Goal: Find specific fact: Find specific page/section

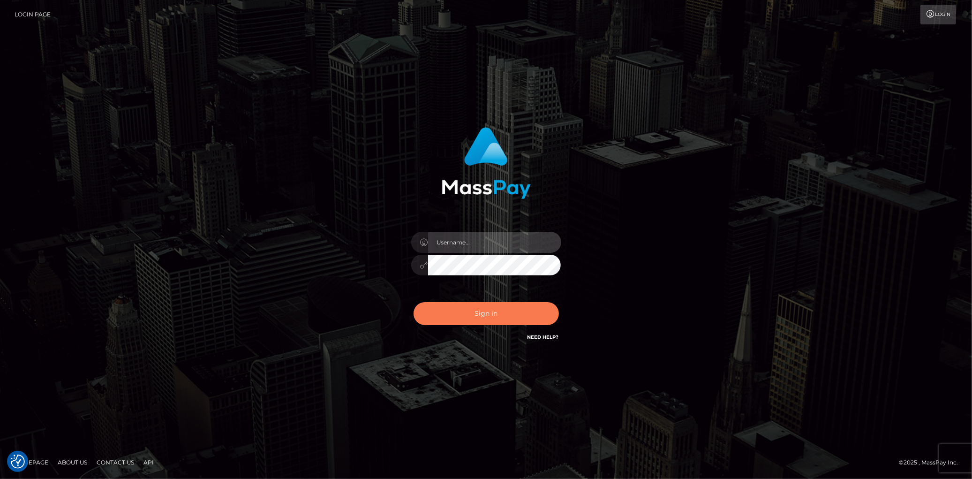
type input "Eduard Gavrilescu"
click at [483, 316] on button "Sign in" at bounding box center [486, 313] width 145 height 23
type input "Eduard Gavrilescu"
click at [480, 316] on button "Sign in" at bounding box center [486, 313] width 145 height 23
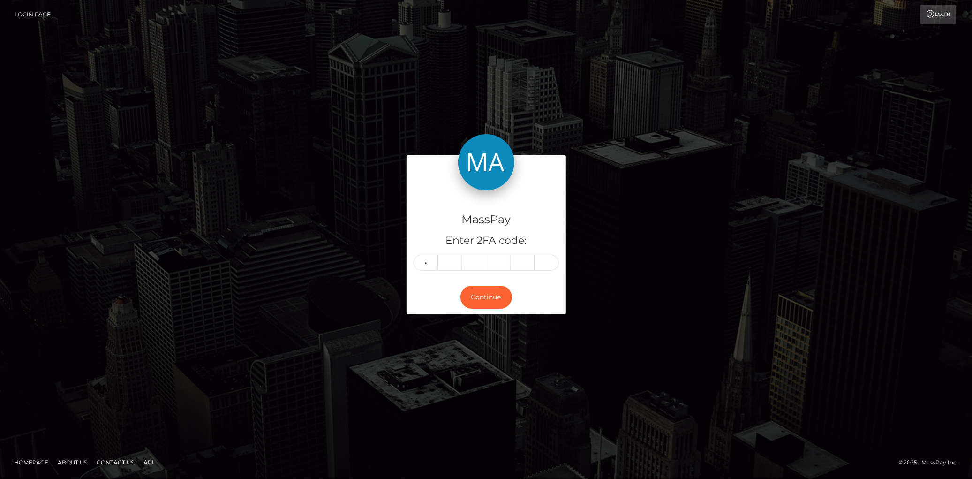
type input "9"
type input "7"
type input "2"
type input "3"
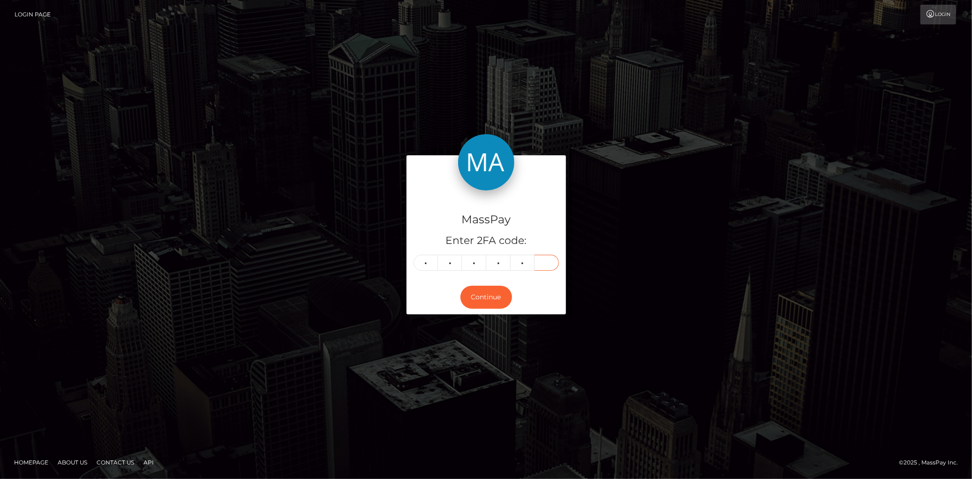
type input "4"
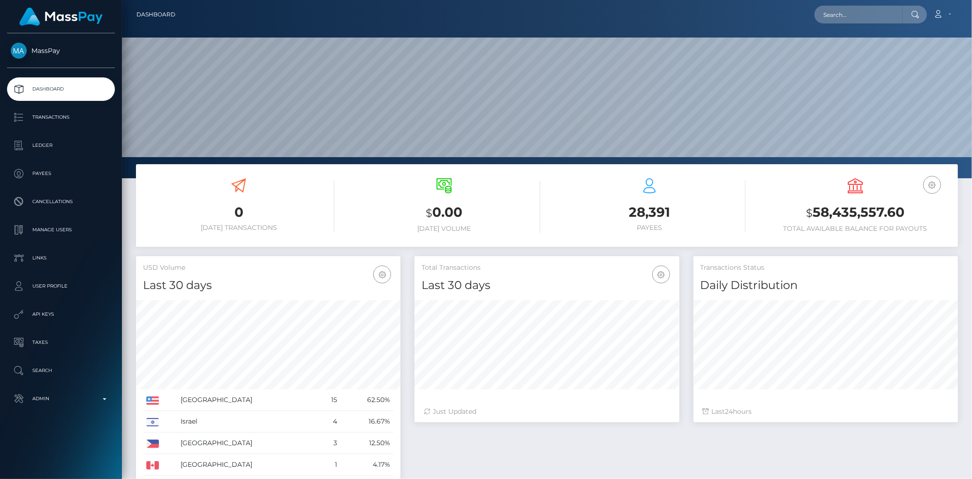
scroll to position [166, 264]
click at [832, 15] on input "text" at bounding box center [858, 15] width 88 height 18
paste input "poact_yi3Htv68E98s"
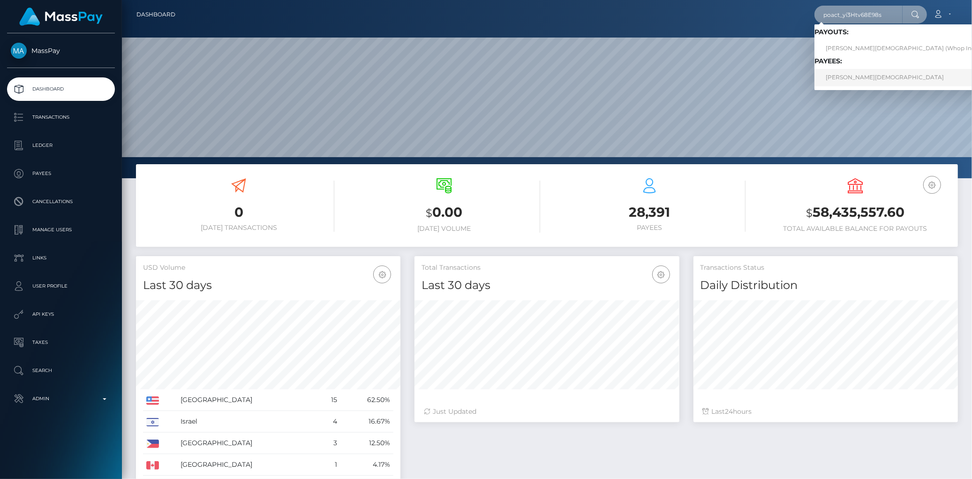
type input "poact_yi3Htv68E98s"
click at [851, 77] on link "ADAM CHAHMI" at bounding box center [903, 77] width 179 height 17
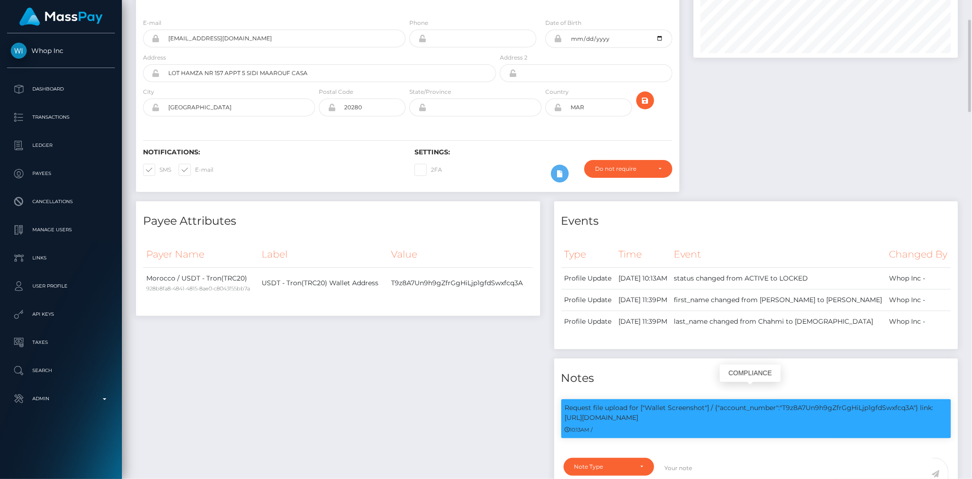
scroll to position [113, 264]
click at [821, 403] on p "Request file upload for ["Wallet Screenshot"] / {"account_number":"T9z8A7Un9h9g…" at bounding box center [756, 413] width 383 height 20
copy p "T9z8A7Un9h9gZfrGgHiLjp1gfdSwxfcq3A"
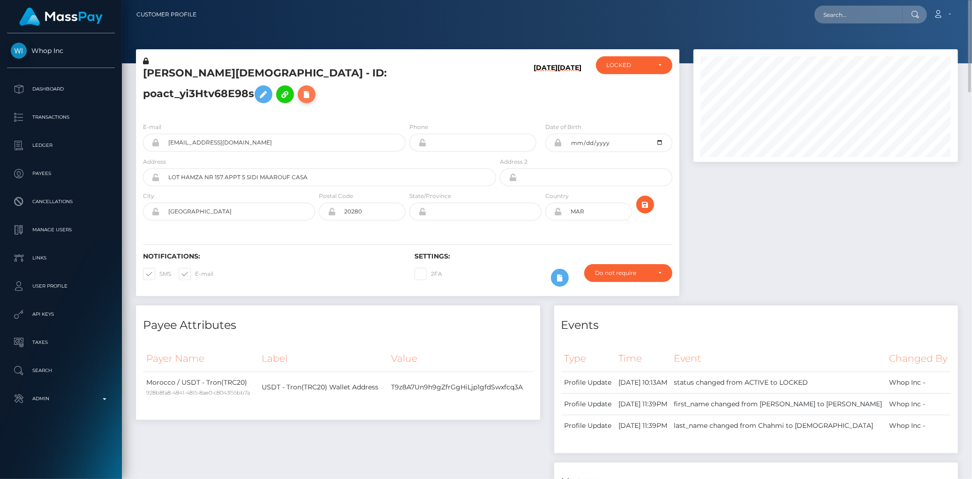
click at [312, 89] on icon at bounding box center [306, 95] width 11 height 12
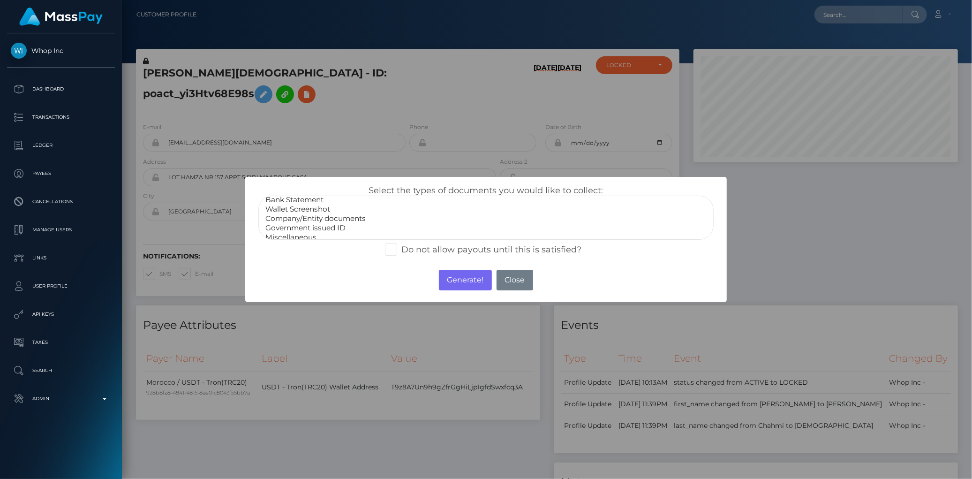
scroll to position [17, 0]
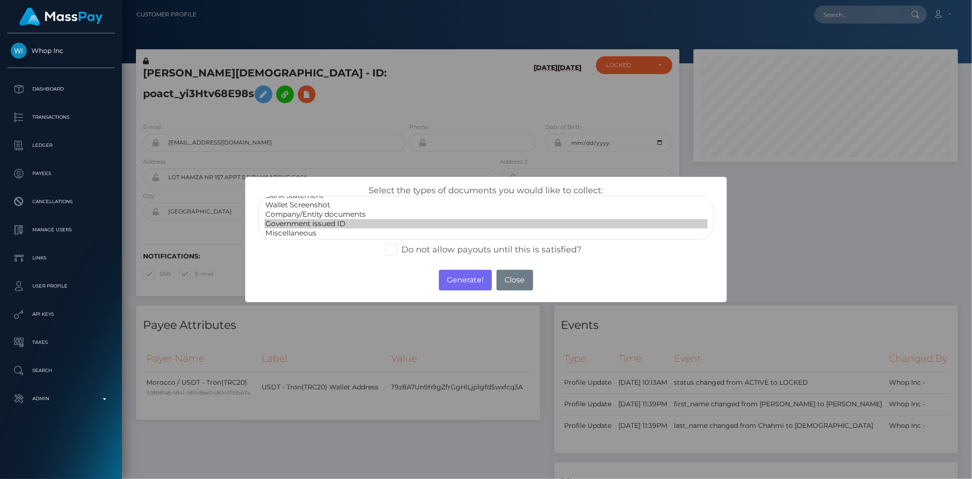
click at [291, 219] on option "Government issued ID" at bounding box center [485, 223] width 443 height 9
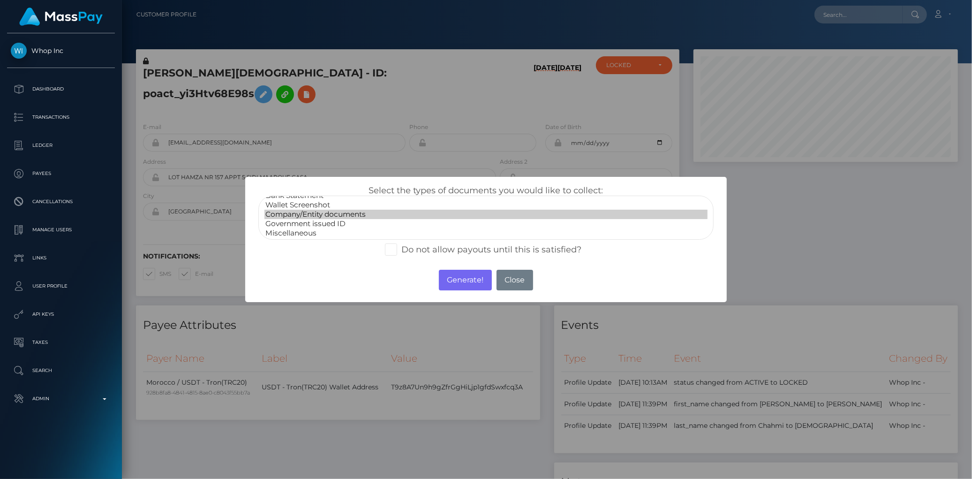
click at [324, 210] on option "Company/Entity documents" at bounding box center [485, 214] width 443 height 9
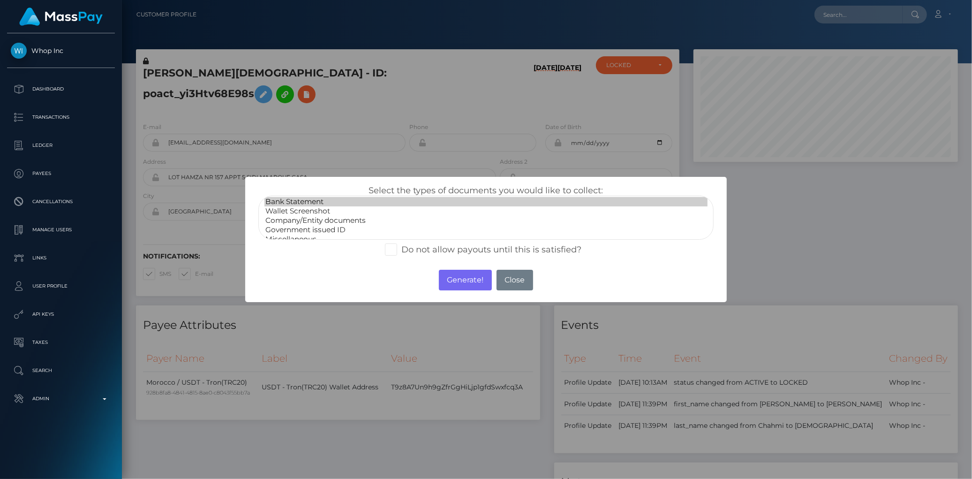
click at [317, 199] on option "Bank Statement" at bounding box center [485, 201] width 443 height 9
select select "Wallet Screenshot"
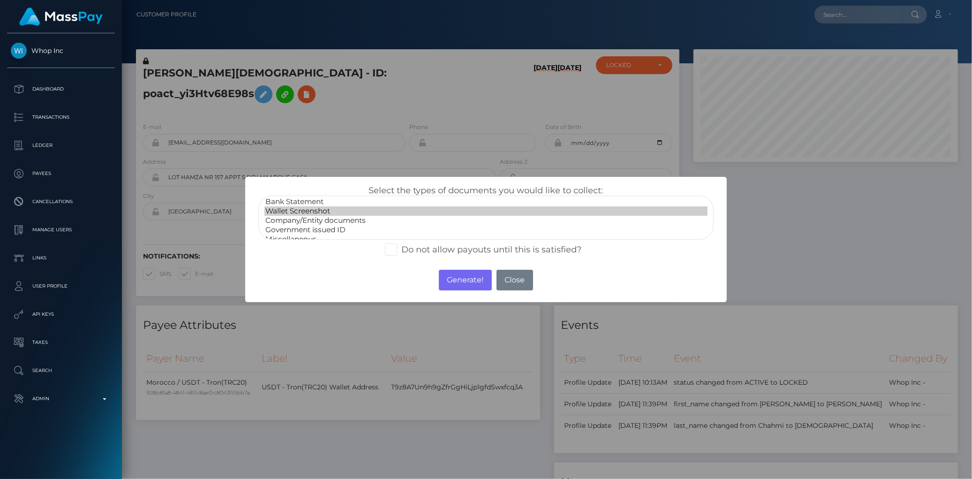
click at [319, 213] on option "Wallet Screenshot" at bounding box center [485, 210] width 443 height 9
click at [464, 279] on button "Generate!" at bounding box center [465, 280] width 53 height 21
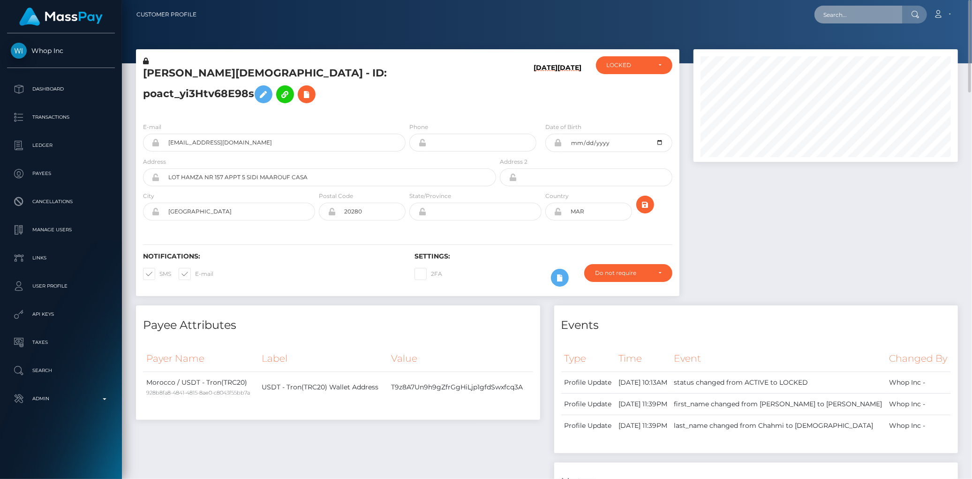
click at [851, 16] on input "text" at bounding box center [858, 15] width 88 height 18
paste input "poact_7cTRIkH5O4hk"
type input "poact_7cTRIkH5O4hk"
click at [847, 50] on link "BOBBY OKAFOR" at bounding box center [851, 48] width 75 height 17
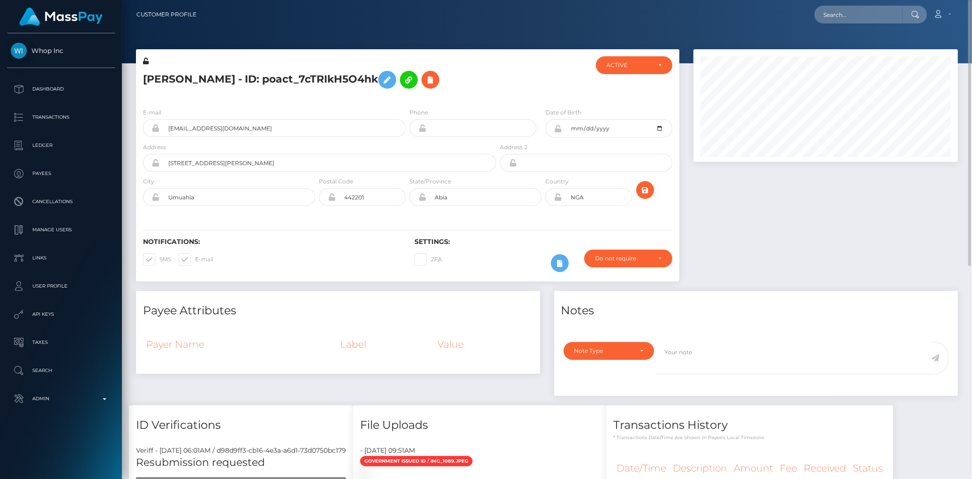
click at [259, 86] on h5 "BOBBY OKAFOR - ID: poact_7cTRIkH5O4hk" at bounding box center [317, 79] width 348 height 27
click at [255, 78] on h5 "BOBBY OKAFOR - ID: poact_7cTRIkH5O4hk" at bounding box center [317, 79] width 348 height 27
copy h5 "BOBBY OKAFOR - ID: poact_7cTRIkH5O4hk"
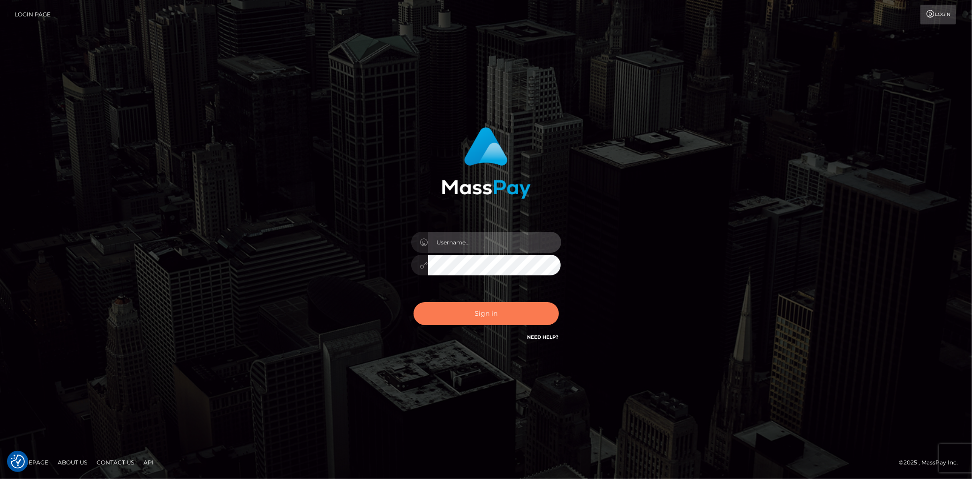
type input "[PERSON_NAME]"
click at [443, 310] on button "Sign in" at bounding box center [486, 313] width 145 height 23
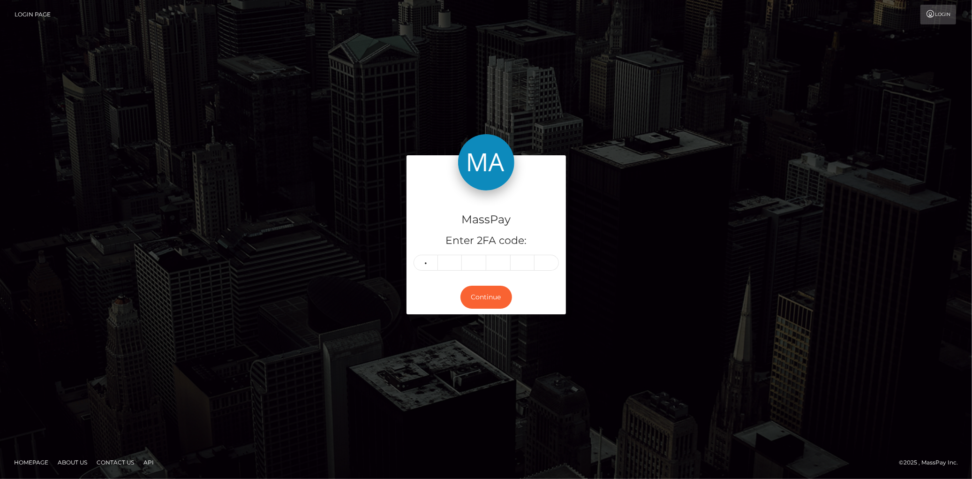
type input "8"
type input "7"
type input "2"
type input "3"
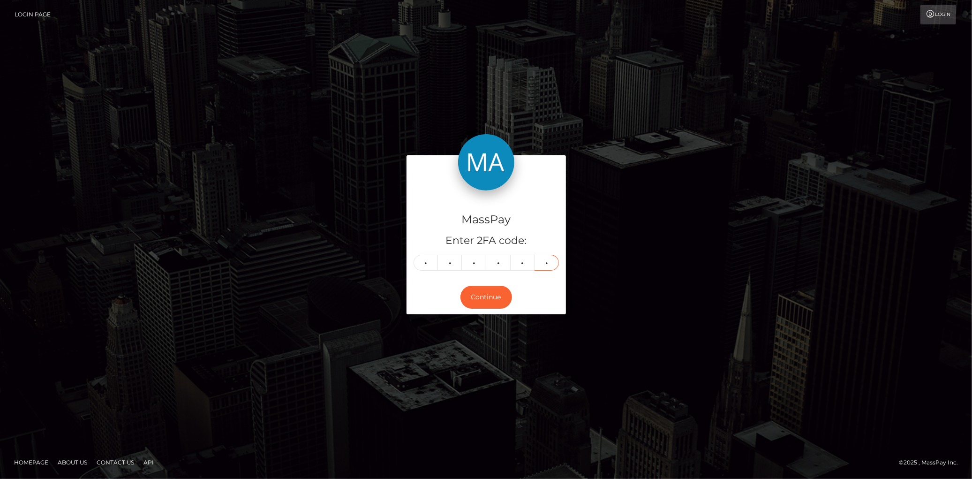
type input "8"
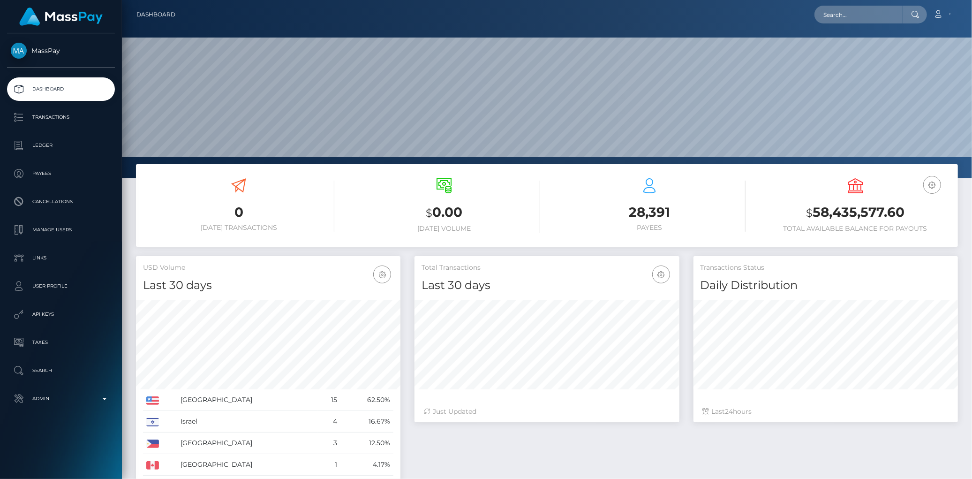
scroll to position [166, 264]
click at [799, 21] on div "Loading... Loading... Account Edit Profile Logout" at bounding box center [570, 15] width 775 height 20
click at [821, 15] on input "text" at bounding box center [858, 15] width 88 height 18
paste input "76448453"
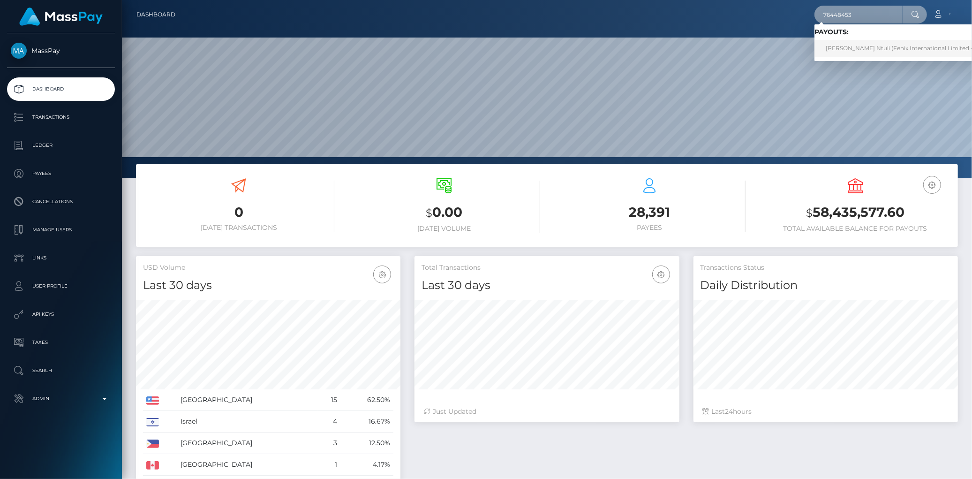
type input "76448453"
click at [865, 45] on link "[PERSON_NAME] Ntuli (Fenix International Limited - )" at bounding box center [900, 48] width 173 height 17
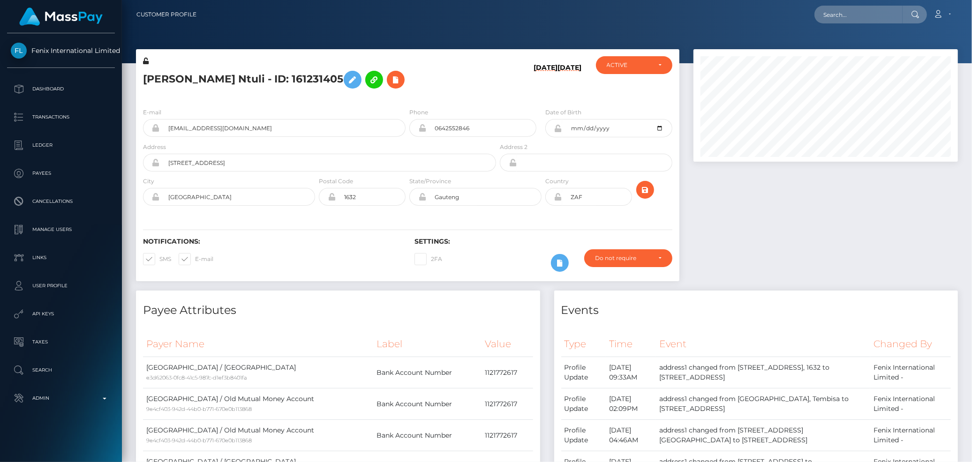
scroll to position [113, 264]
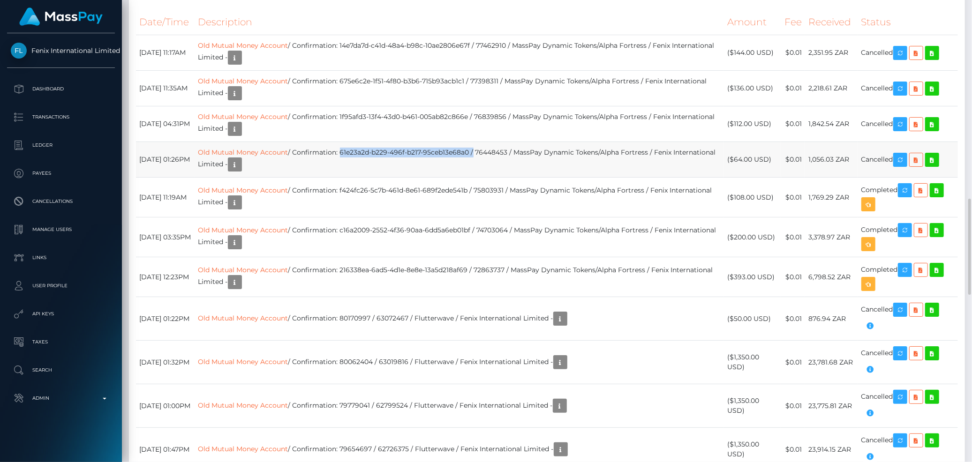
drag, startPoint x: 371, startPoint y: 156, endPoint x: 504, endPoint y: 155, distance: 133.2
click at [504, 155] on td "Old Mutual Money Account / Confirmation: 61e23a2d-b229-496f-b217-95ceb13e68a0 /…" at bounding box center [459, 160] width 529 height 36
copy td "61e23a2d-b229-496f-b217-95ceb13e68a0"
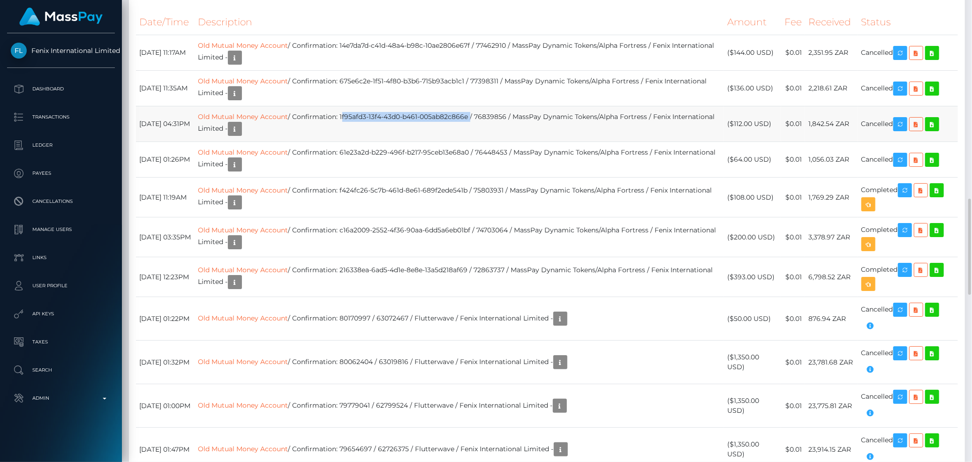
drag, startPoint x: 372, startPoint y: 115, endPoint x: 500, endPoint y: 121, distance: 127.6
click at [500, 121] on td "Old Mutual Money Account / Confirmation: 1f95afd3-13f4-43d0-b461-005ab82c866e /…" at bounding box center [459, 124] width 529 height 36
copy td "1f95afd3-13f4-43d0-b461-005ab82c866e"
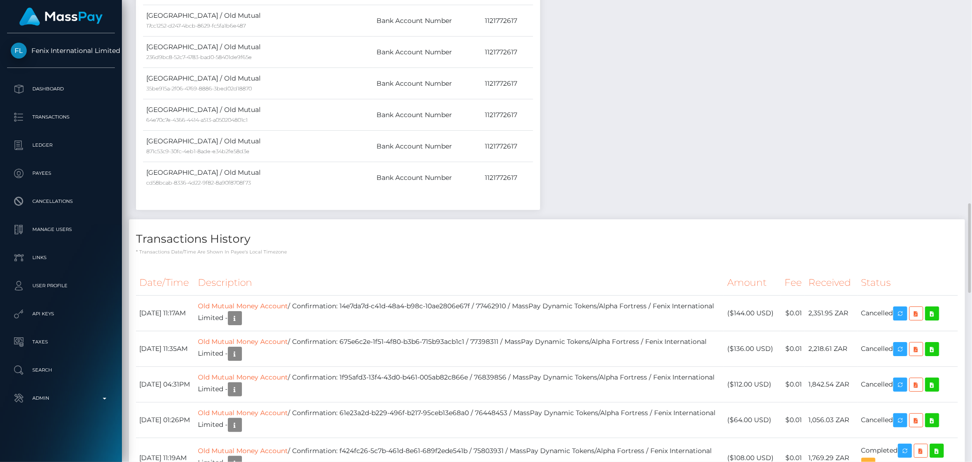
scroll to position [781, 0]
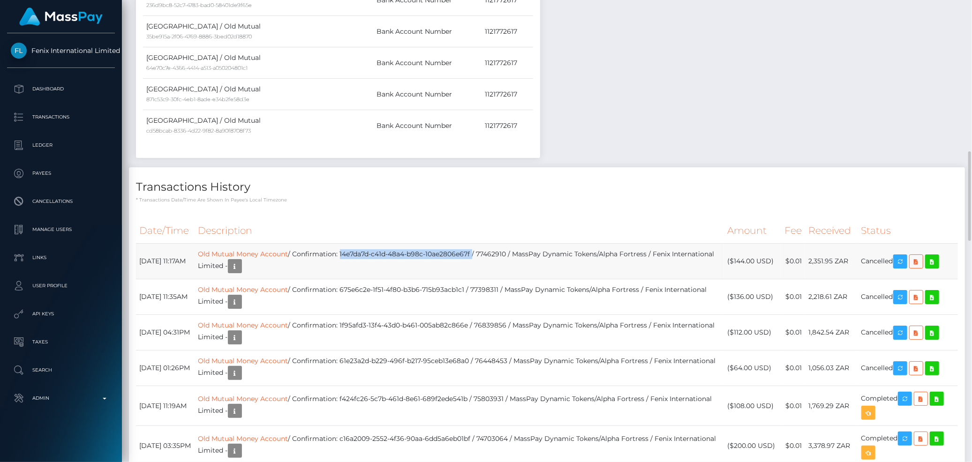
drag, startPoint x: 371, startPoint y: 252, endPoint x: 505, endPoint y: 254, distance: 133.6
click at [505, 254] on td "Old Mutual Money Account / Confirmation: 14e7da7d-c41d-48a4-b98c-10ae2806e67f /…" at bounding box center [459, 262] width 529 height 36
copy td "14e7da7d-c41d-48a4-b98c-10ae2806e67f"
drag, startPoint x: 225, startPoint y: 255, endPoint x: 296, endPoint y: 256, distance: 71.3
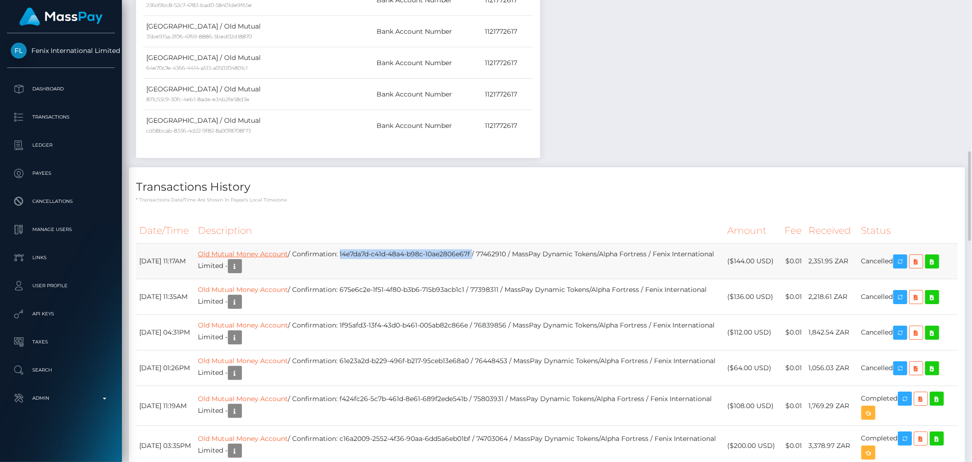
click at [296, 256] on tr "September 11, 2025 11:17AM Old Mutual Money Account / Confirmation: 14e7da7d-c4…" at bounding box center [547, 262] width 822 height 36
click at [285, 241] on th "Description" at bounding box center [459, 231] width 529 height 26
drag, startPoint x: 227, startPoint y: 255, endPoint x: 266, endPoint y: 256, distance: 38.5
click at [266, 256] on td "Old Mutual Money Account / Confirmation: 14e7da7d-c41d-48a4-b98c-10ae2806e67f /…" at bounding box center [459, 262] width 529 height 36
copy link "Old Mutual"
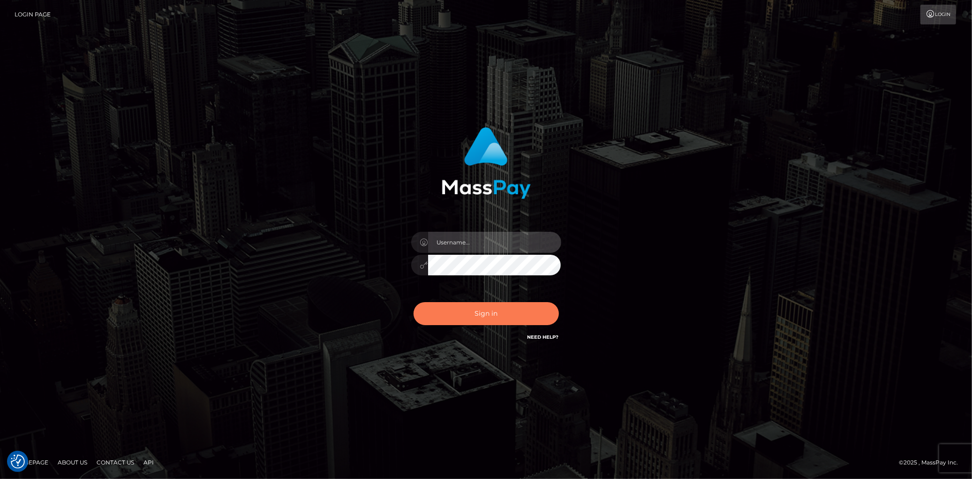
type input "[PERSON_NAME]"
click at [444, 302] on button "Sign in" at bounding box center [486, 313] width 145 height 23
type input "[PERSON_NAME]"
click at [455, 316] on button "Sign in" at bounding box center [486, 313] width 145 height 23
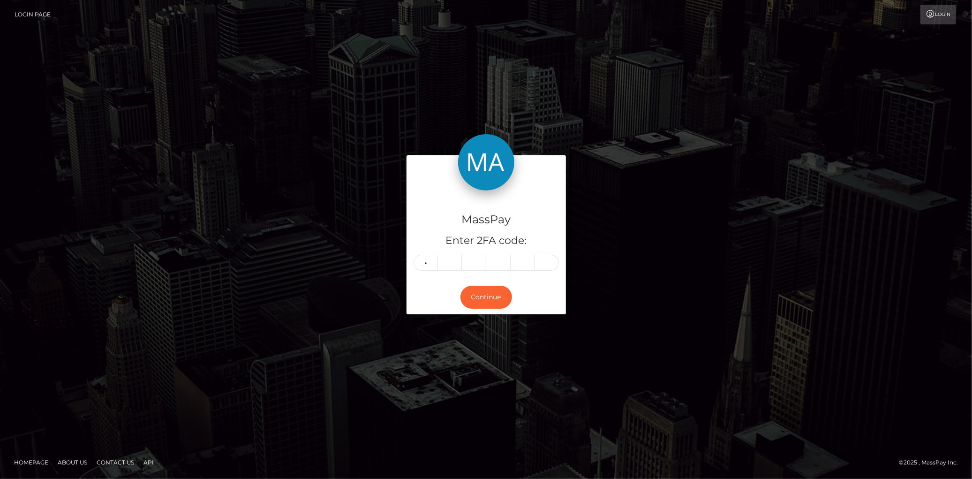
type input "8"
type input "7"
type input "8"
type input "0"
type input "7"
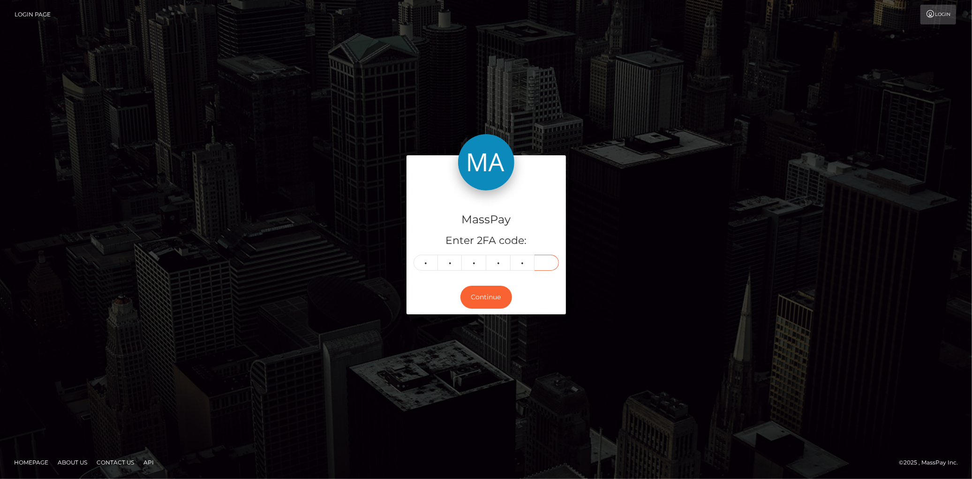
type input "2"
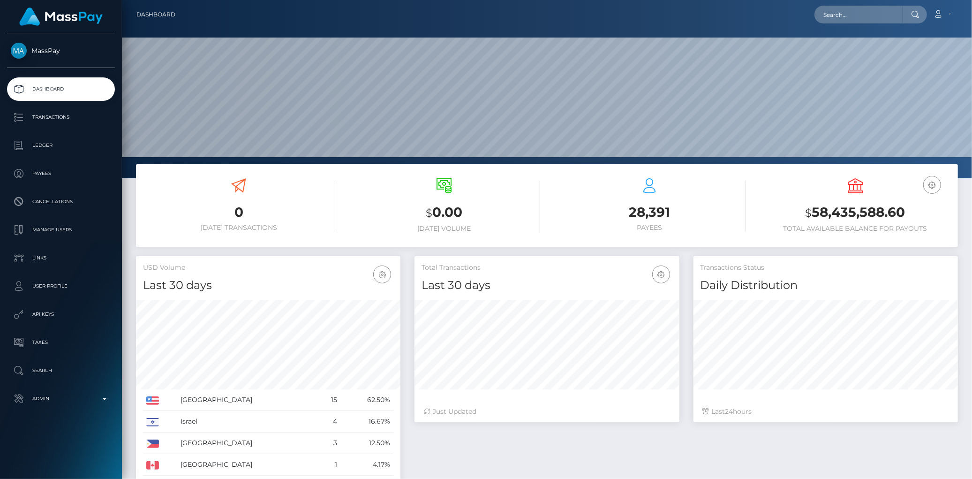
scroll to position [166, 264]
click at [818, 16] on input "text" at bounding box center [858, 15] width 88 height 18
paste input "poact_yi3Htv68E98s"
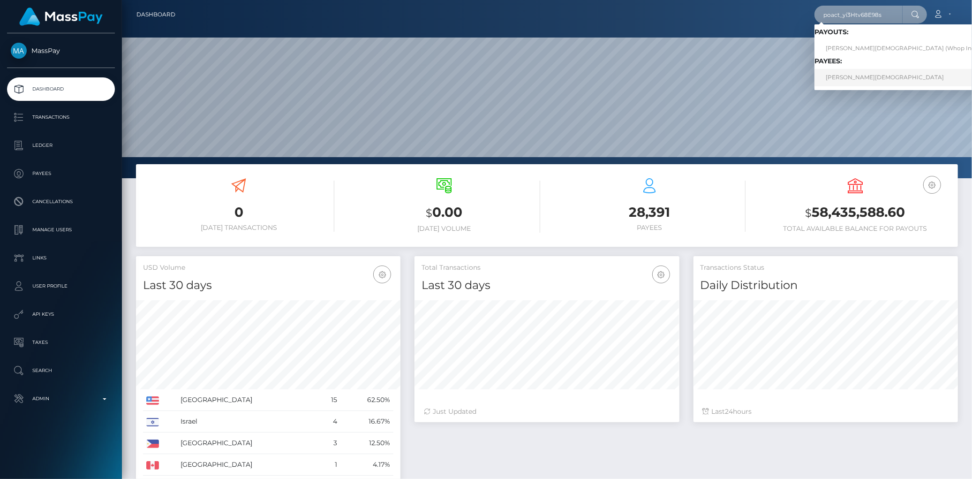
type input "poact_yi3Htv68E98s"
click at [850, 72] on link "ADAM CHAHMI" at bounding box center [903, 77] width 179 height 17
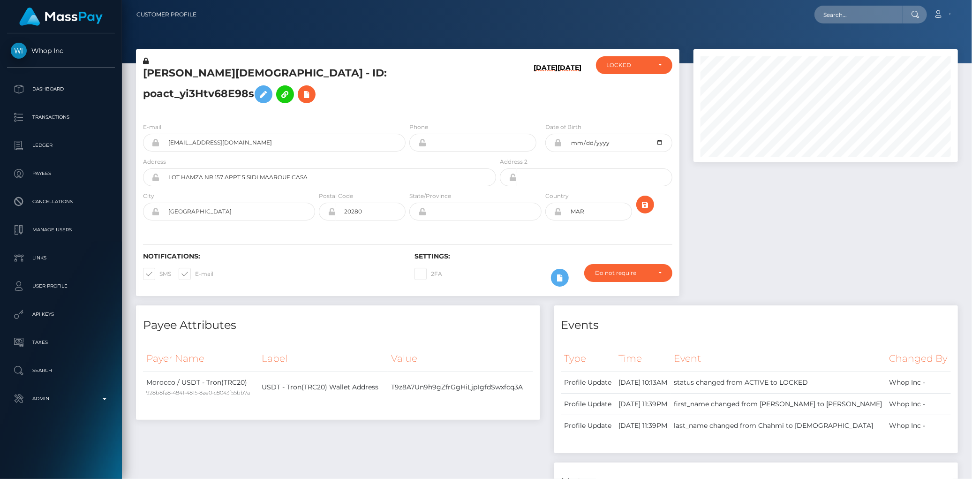
scroll to position [113, 264]
click at [210, 84] on h5 "[PERSON_NAME][DEMOGRAPHIC_DATA] - ID: poact_yi3Htv68E98s" at bounding box center [317, 87] width 348 height 42
click at [210, 83] on h5 "ADAM CHAHMI - ID: poact_yi3Htv68E98s" at bounding box center [317, 87] width 348 height 42
copy h5 "ADAM CHAHMI - ID: poact_yi3Htv68E98s"
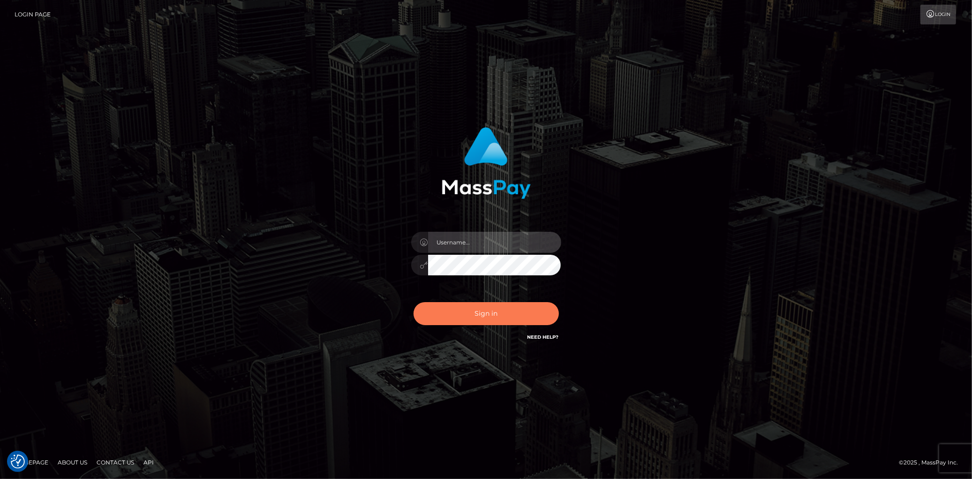
type input "[PERSON_NAME]"
click at [485, 312] on button "Sign in" at bounding box center [486, 313] width 145 height 23
type input "[PERSON_NAME]"
click at [488, 311] on button "Sign in" at bounding box center [486, 313] width 145 height 23
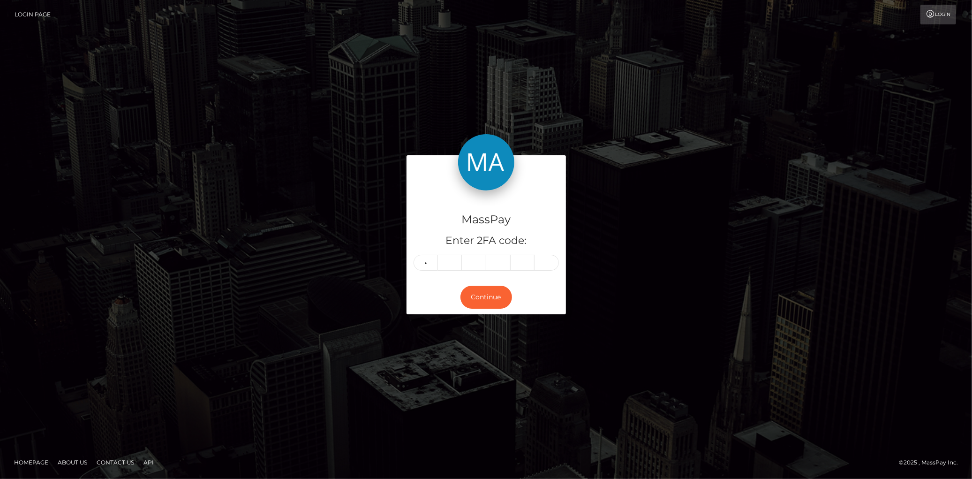
type input "8"
type input "0"
type input "6"
type input "7"
type input "4"
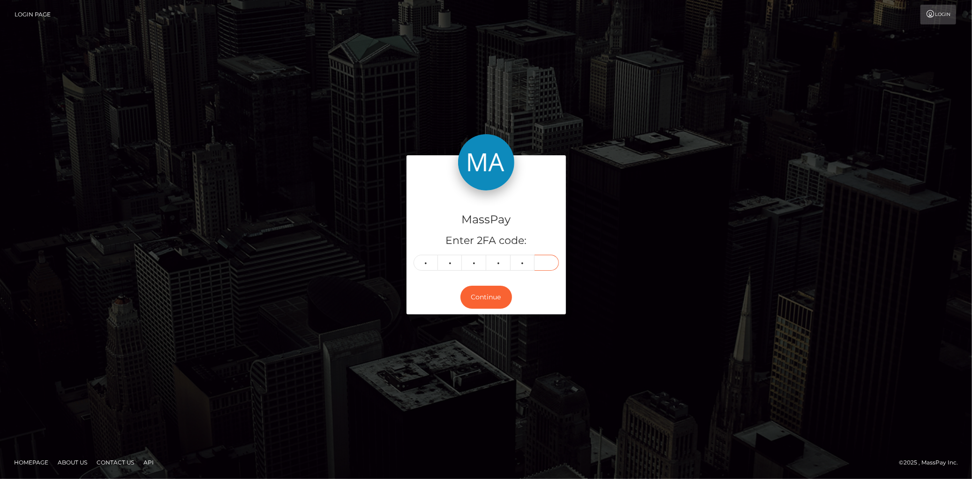
type input "2"
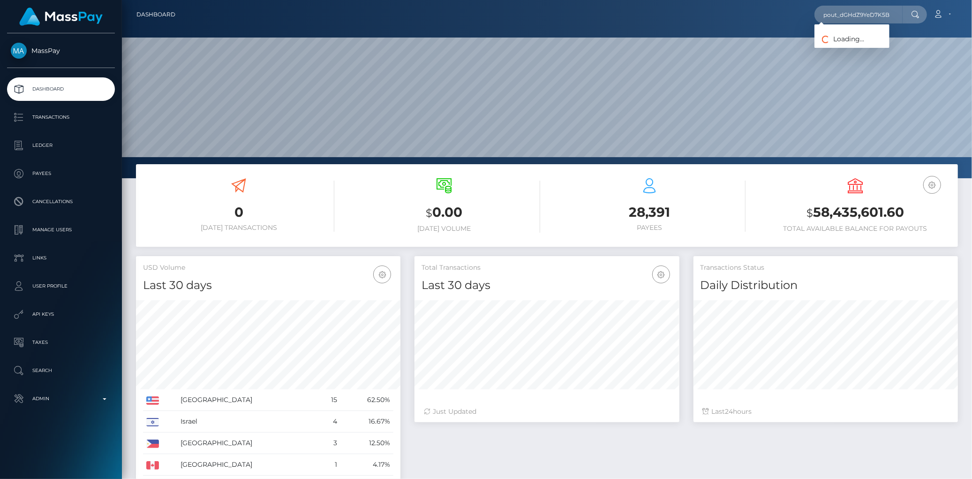
scroll to position [166, 264]
type input "pout_dGHdZ9YeD7K5B"
click at [881, 52] on link "[PERSON_NAME] (Whop Inc - )" at bounding box center [869, 48] width 110 height 17
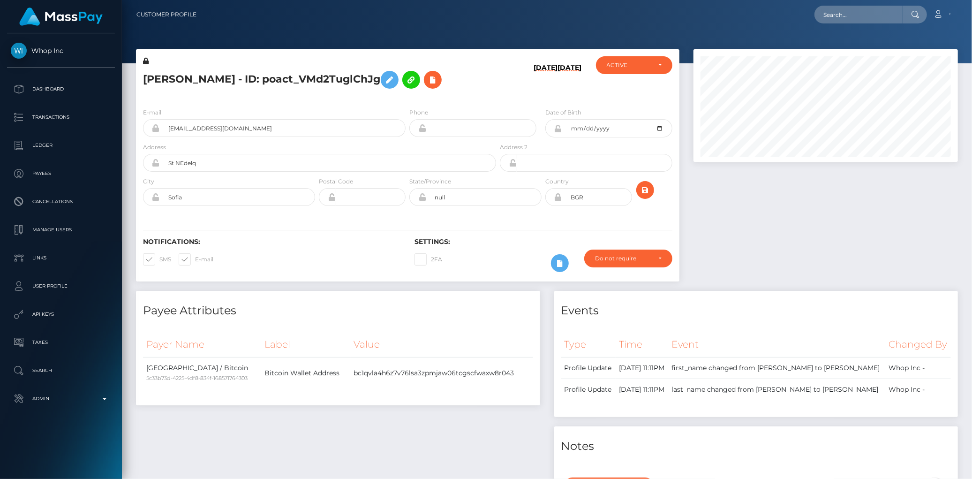
click at [403, 357] on td "bc1qvla4h6z7v76lsa3zpmjaw06tcgscfwaxw8r043" at bounding box center [442, 372] width 182 height 31
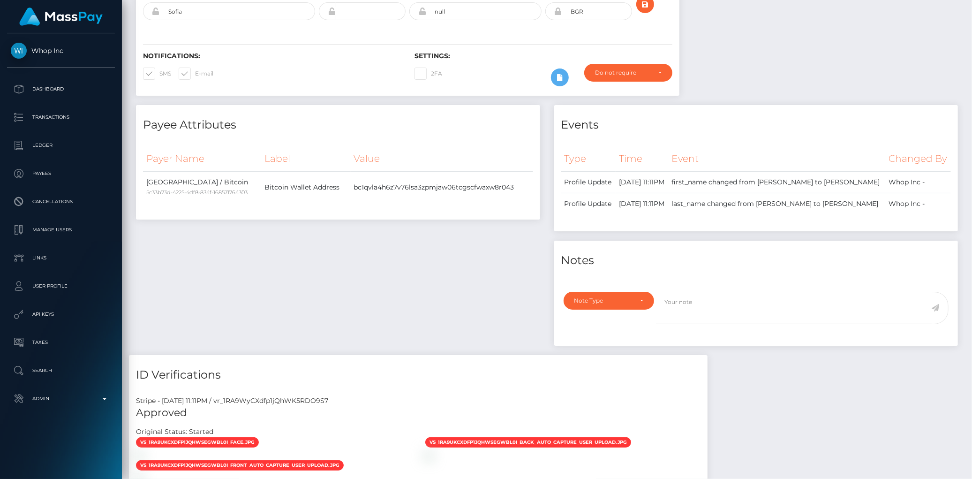
scroll to position [113, 264]
click at [403, 191] on td "bc1qvla4h6z7v76lsa3zpmjaw06tcgscfwaxw8r043" at bounding box center [442, 187] width 182 height 31
copy td "bc1qvla4h6z7v76lsa3zpmjaw06tcgscfwaxw8r043"
